Goal: Communication & Community: Share content

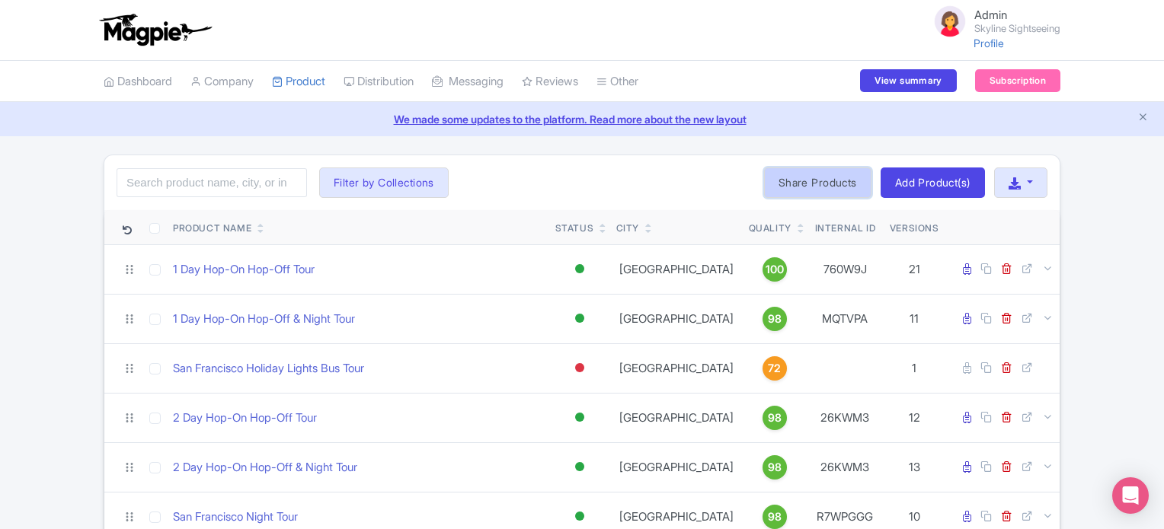
click at [790, 188] on link "Share Products" at bounding box center [817, 183] width 107 height 30
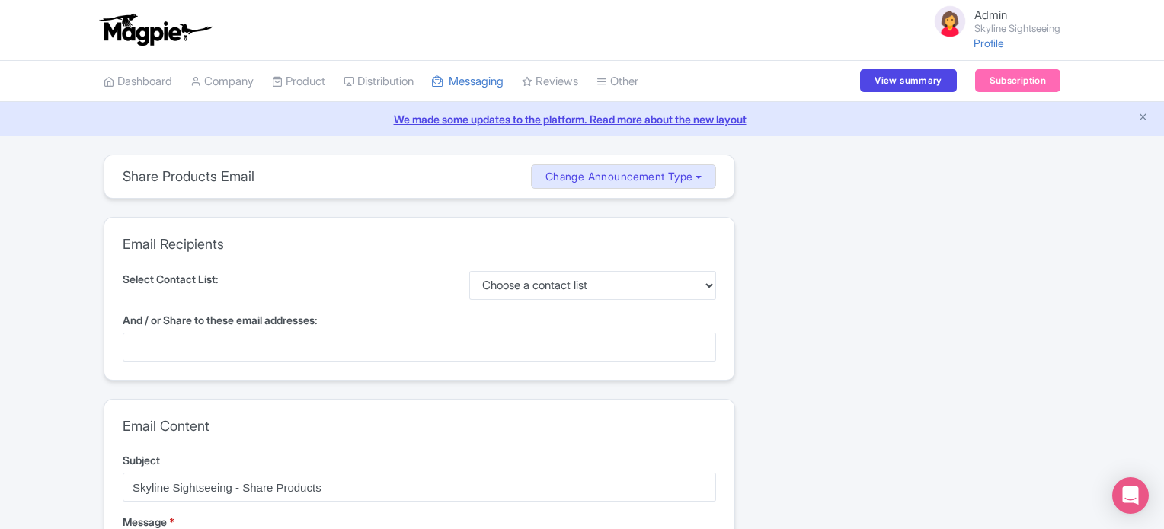
click at [209, 346] on div at bounding box center [419, 347] width 593 height 29
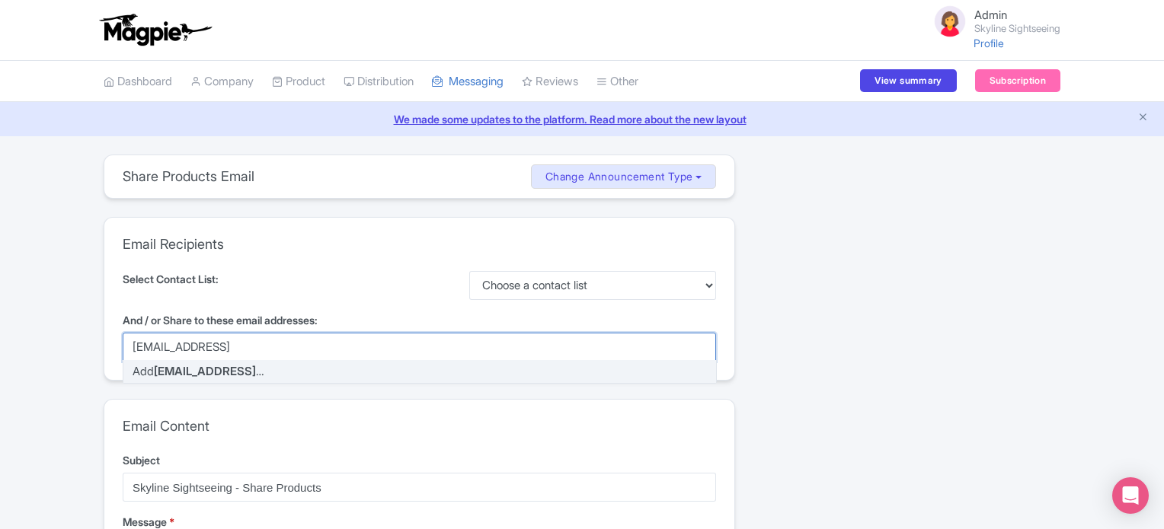
type input "[DEMOGRAPHIC_DATA][EMAIL_ADDRESS][DOMAIN_NAME]"
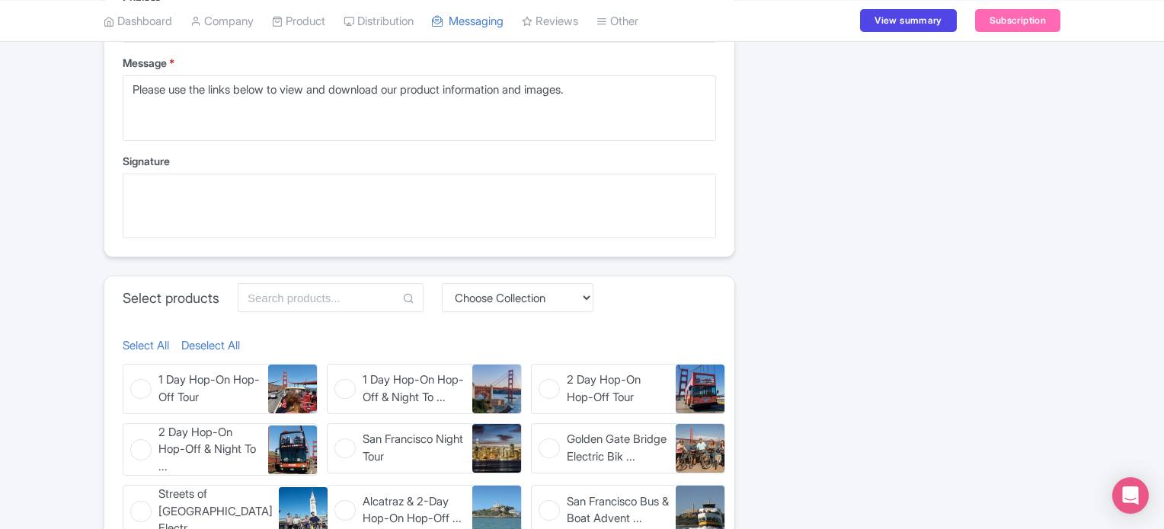
scroll to position [640, 0]
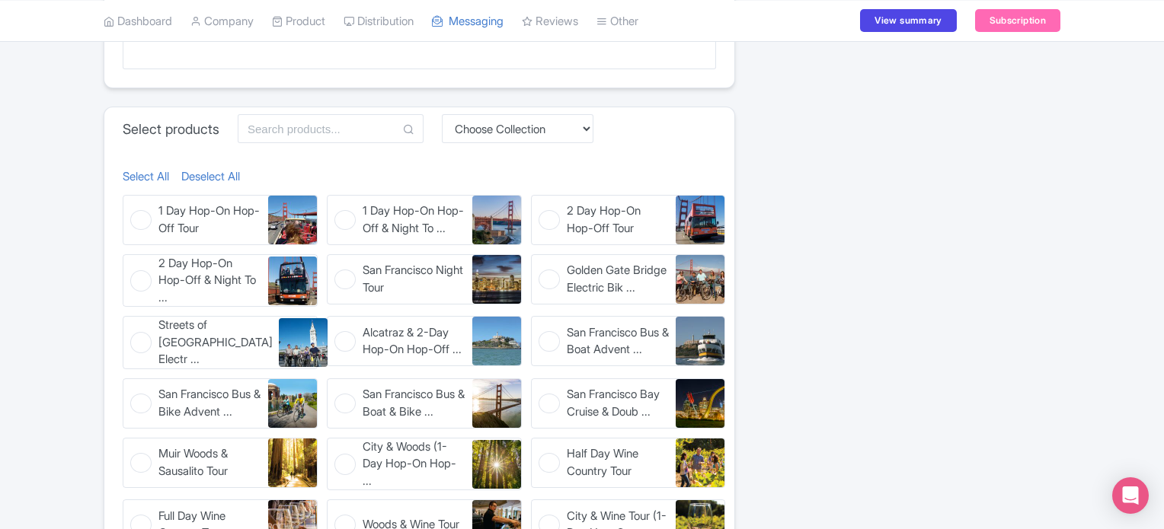
click at [213, 347] on span "Streets of San Francisco Electr ..." at bounding box center [215, 343] width 114 height 52
click at [133, 326] on input "Streets of San Francisco Electr ... Streets of San Francisco Electric Bike Tour" at bounding box center [128, 321] width 10 height 10
checkbox input "true"
click at [408, 328] on span "Alcatraz & 2-Day Hop-On Hop-Off ..." at bounding box center [414, 342] width 103 height 34
click at [337, 326] on input "Alcatraz & 2-Day Hop-On Hop-Off ... Alcatraz & 2-Day Hop-On Hop-Off & Night Tour" at bounding box center [332, 321] width 10 height 10
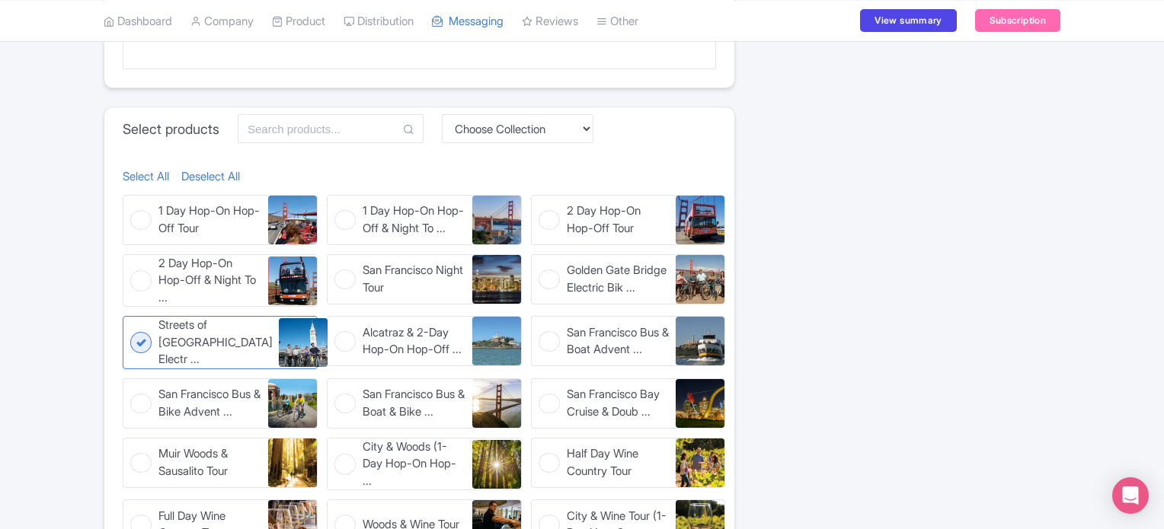
checkbox input "true"
click at [581, 341] on span "San Francisco Bus & Boat Advent ..." at bounding box center [618, 342] width 103 height 34
click at [541, 326] on input "San Francisco Bus & Boat Advent ... San Francisco Bus & Boat Adventure" at bounding box center [536, 321] width 10 height 10
checkbox input "true"
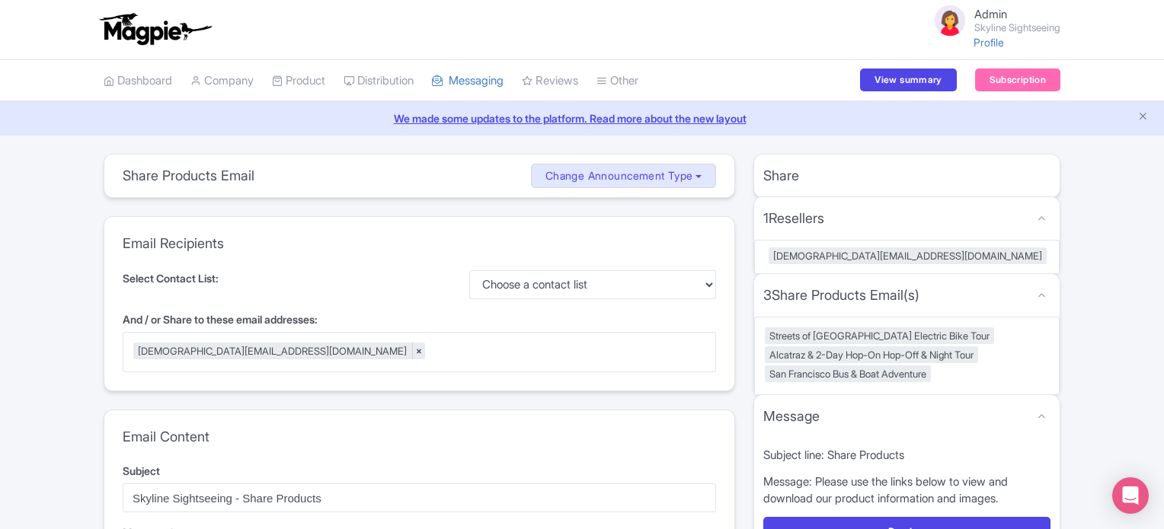
scroll to position [0, 0]
click at [849, 525] on button "Preview" at bounding box center [906, 532] width 287 height 29
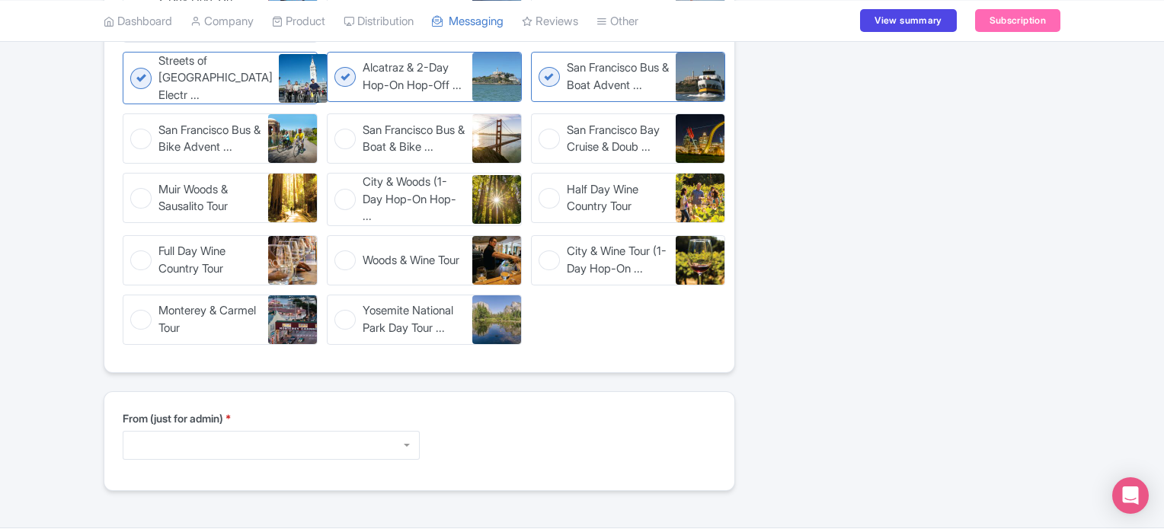
scroll to position [993, 0]
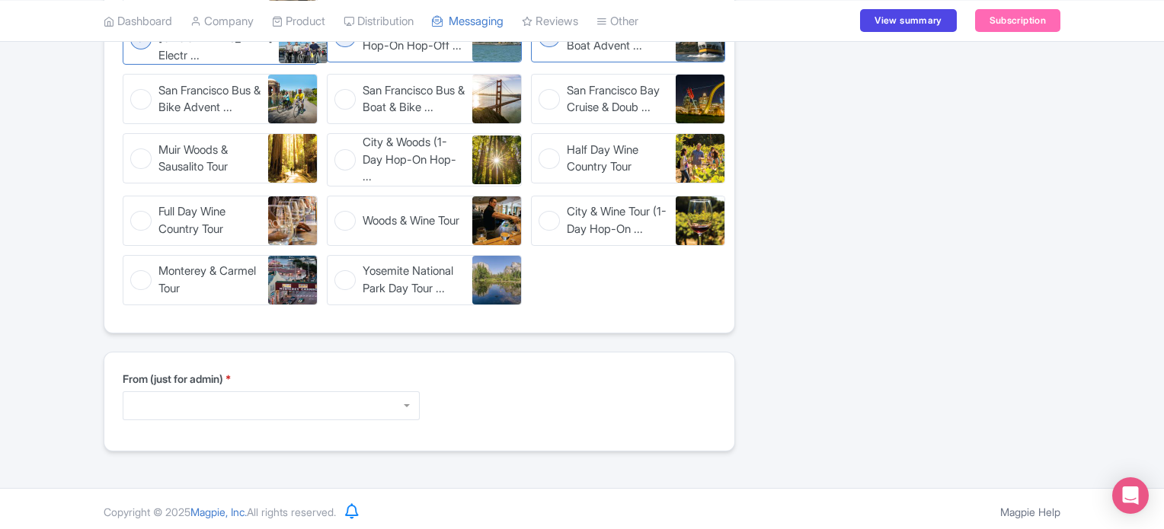
click at [216, 400] on div at bounding box center [271, 406] width 297 height 29
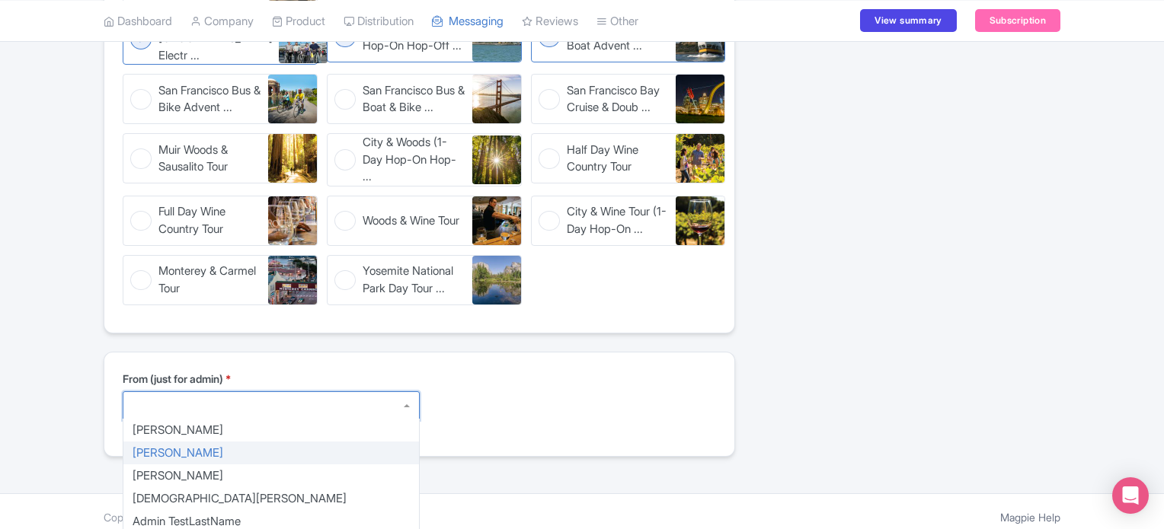
type textarea "Chris Lovatt chris@city-sightseeing.us"
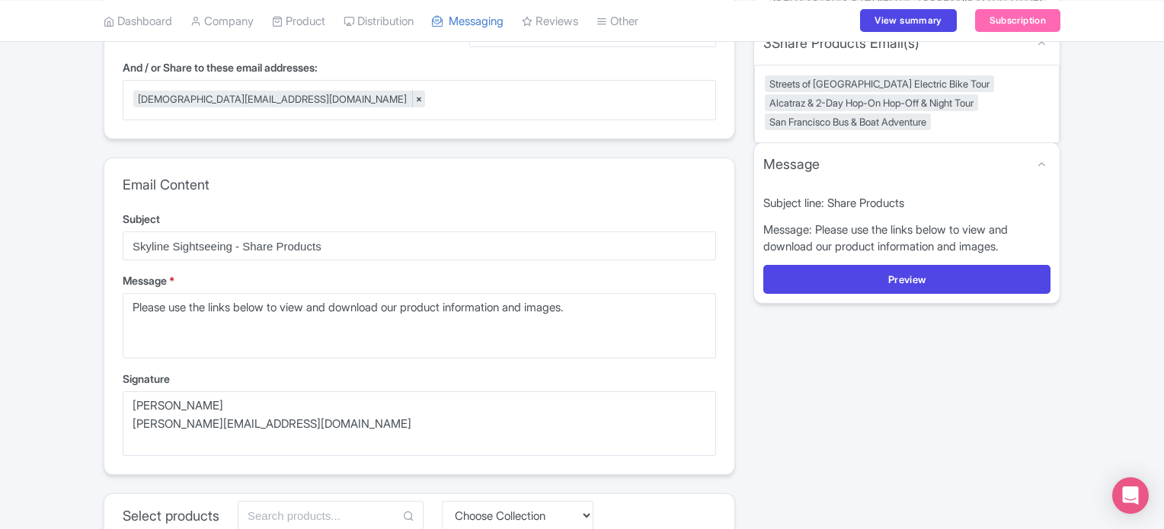
scroll to position [220, 0]
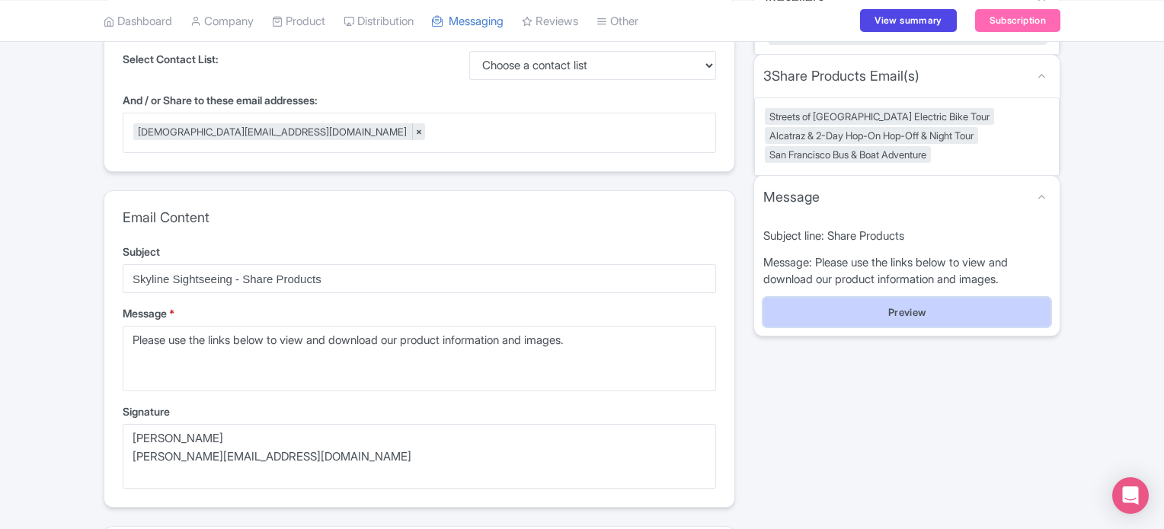
click at [849, 306] on button "Preview" at bounding box center [906, 312] width 287 height 29
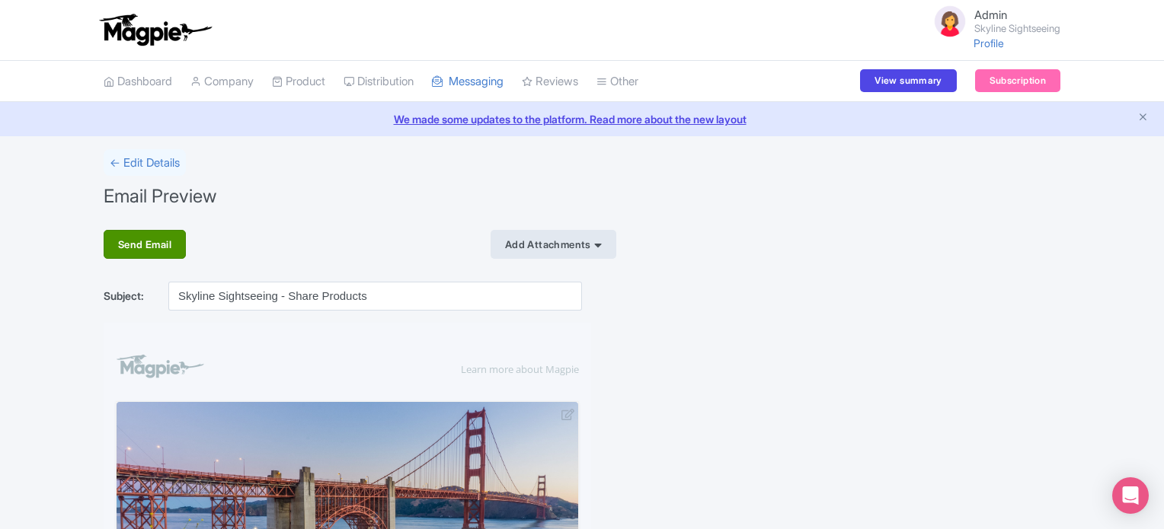
click at [143, 246] on div "Send Email" at bounding box center [145, 244] width 82 height 29
